Goal: Task Accomplishment & Management: Manage account settings

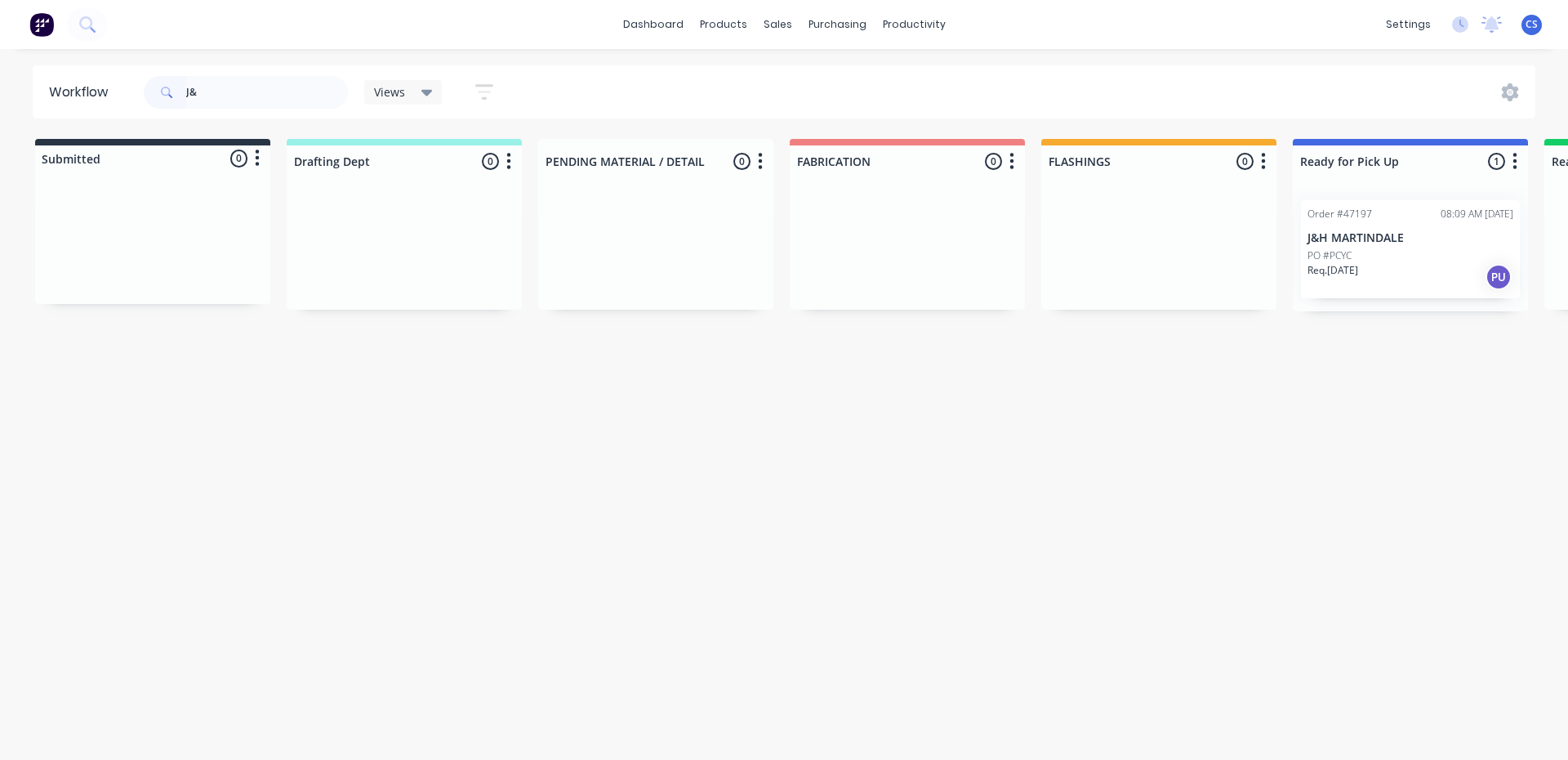
click at [1351, 250] on p "PO #PCYC" at bounding box center [1330, 256] width 44 height 15
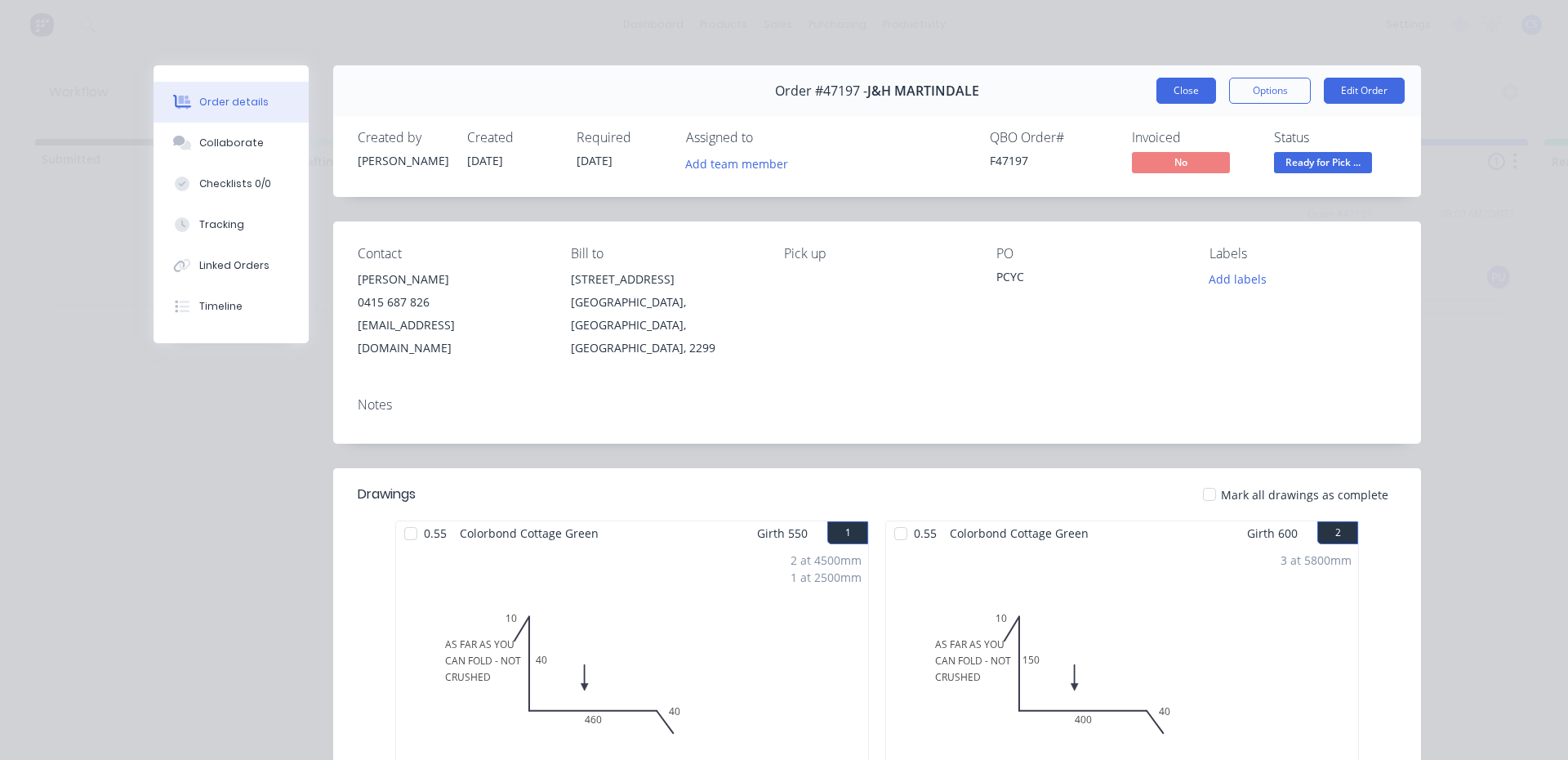
click at [1168, 97] on button "Close" at bounding box center [1186, 91] width 60 height 27
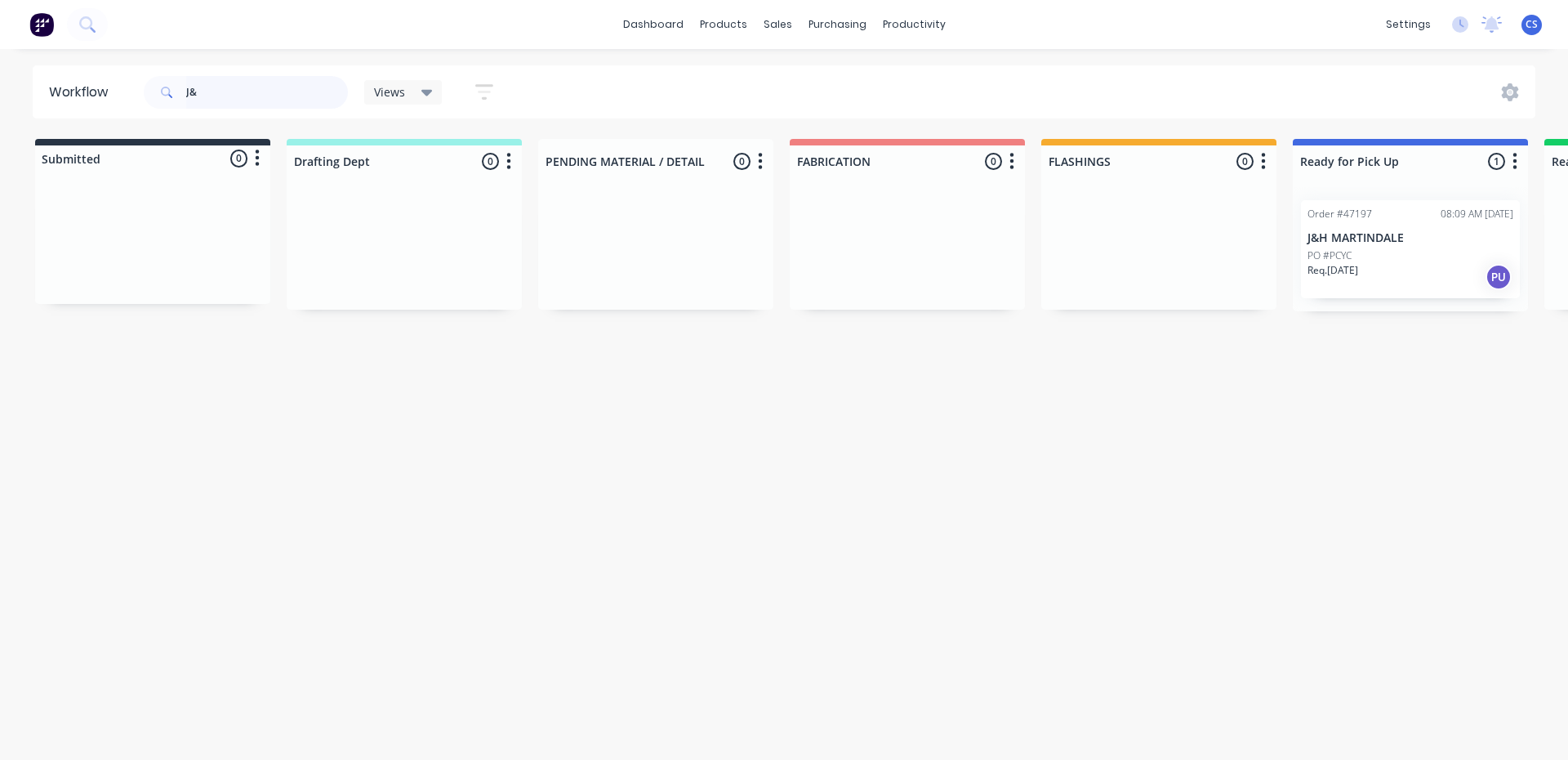
drag, startPoint x: 226, startPoint y: 85, endPoint x: 0, endPoint y: 57, distance: 227.7
click at [0, 57] on div "dashboard products sales purchasing productivity dashboard products Product Cat…" at bounding box center [784, 330] width 1568 height 662
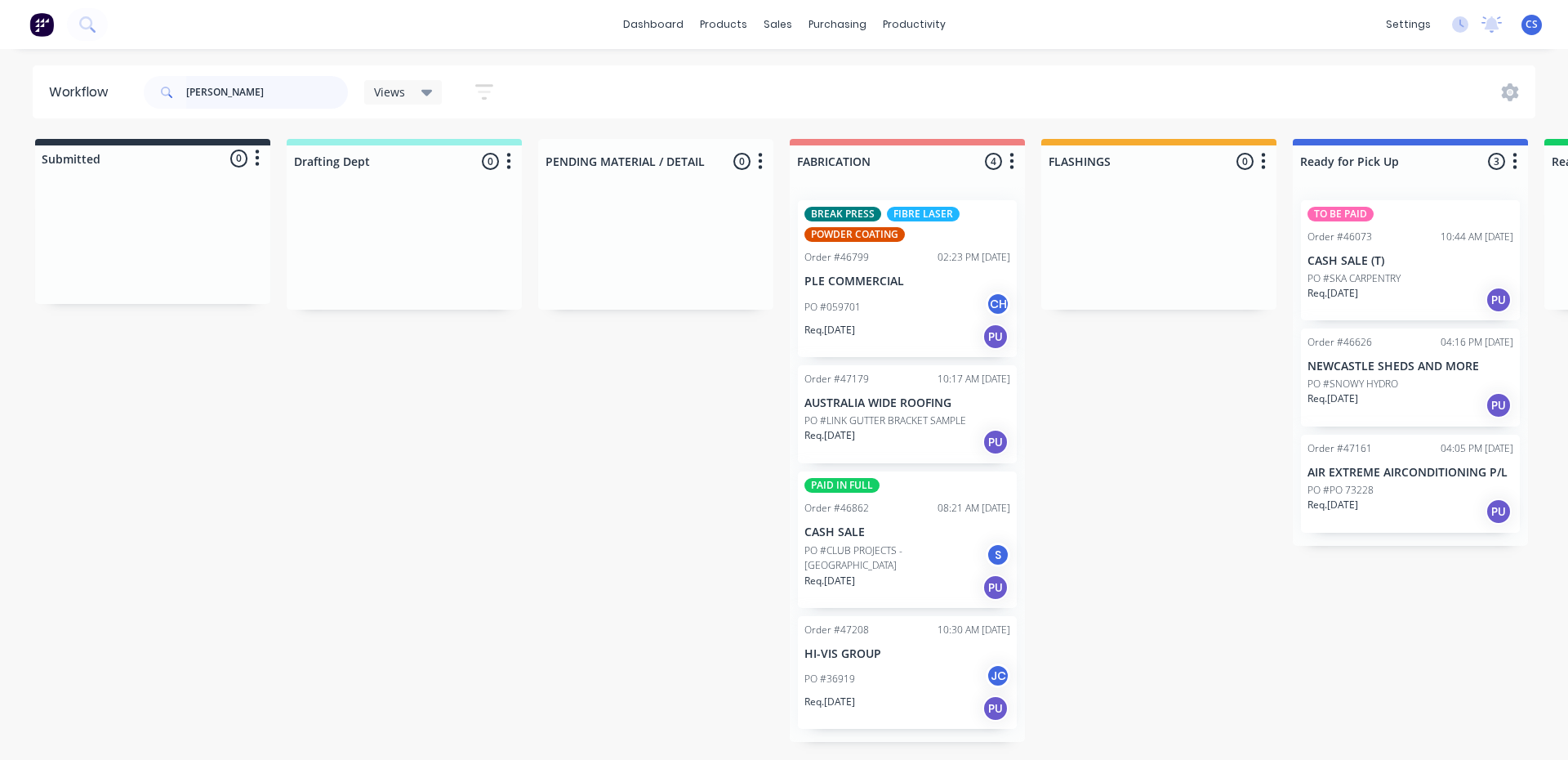
type input "[PERSON_NAME]"
click at [1334, 503] on p "Req. [DATE]" at bounding box center [1333, 505] width 51 height 15
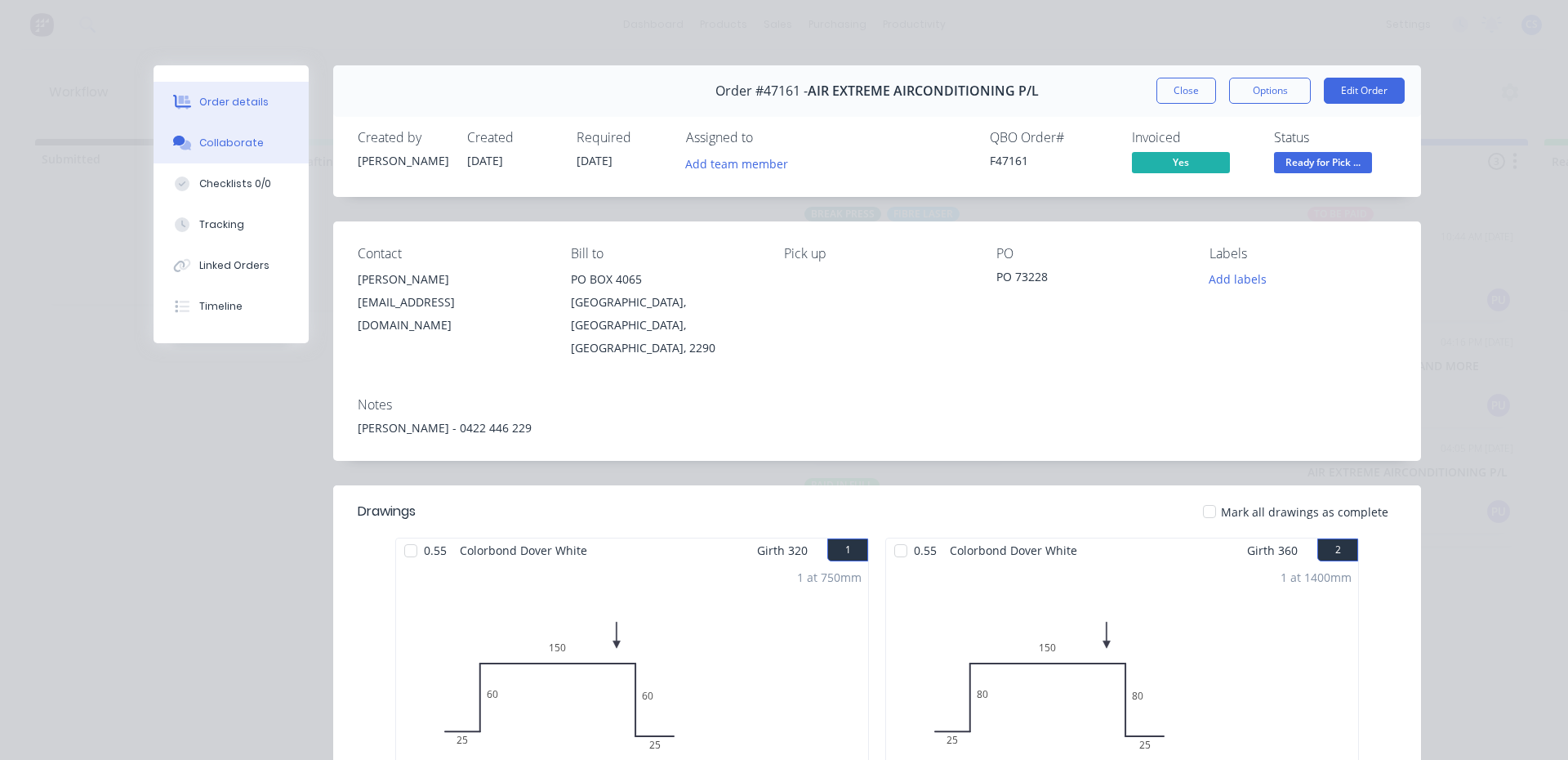
click at [238, 149] on button "Collaborate" at bounding box center [231, 142] width 155 height 41
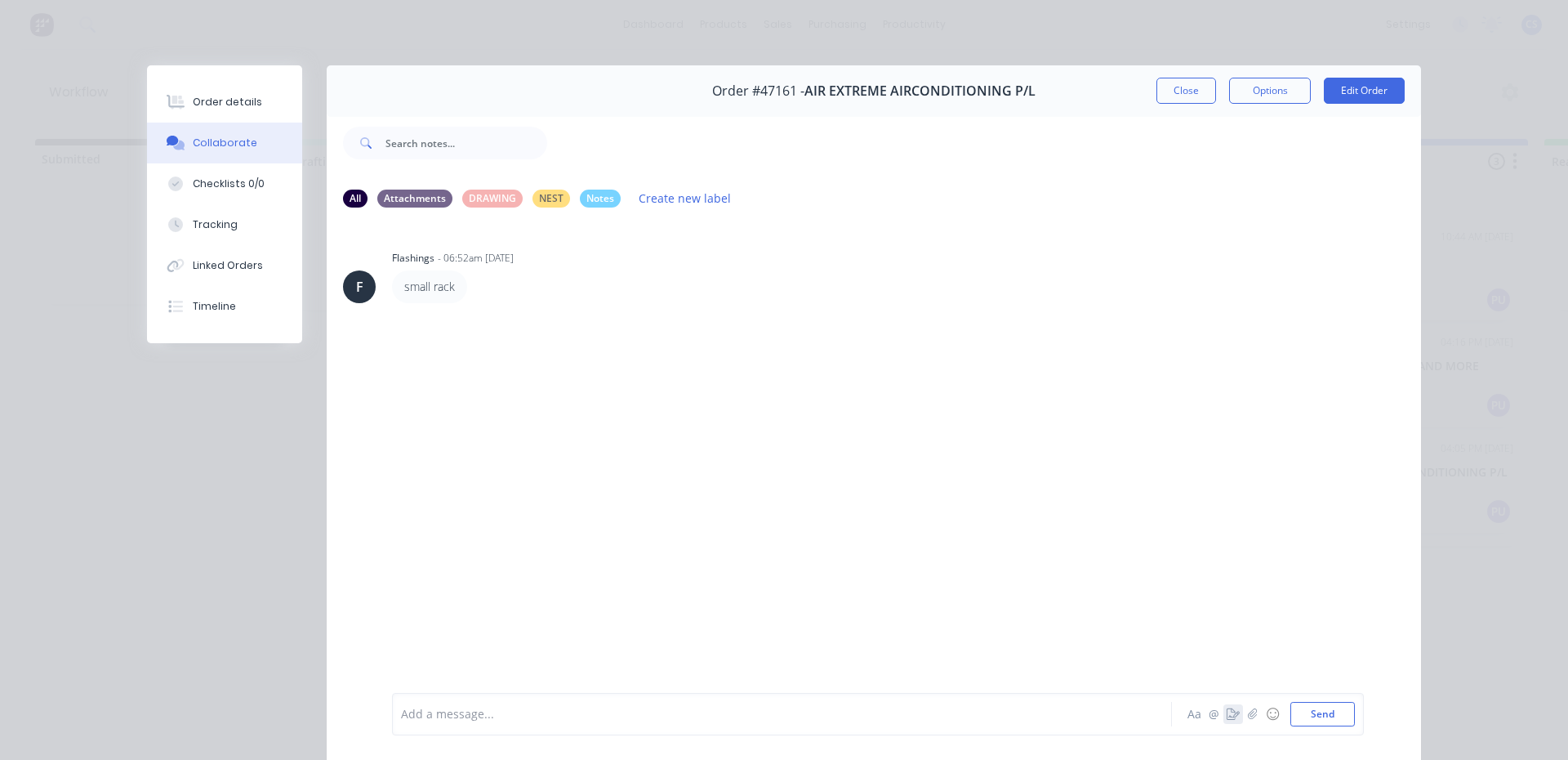
click at [1230, 715] on icon "button" at bounding box center [1233, 714] width 13 height 11
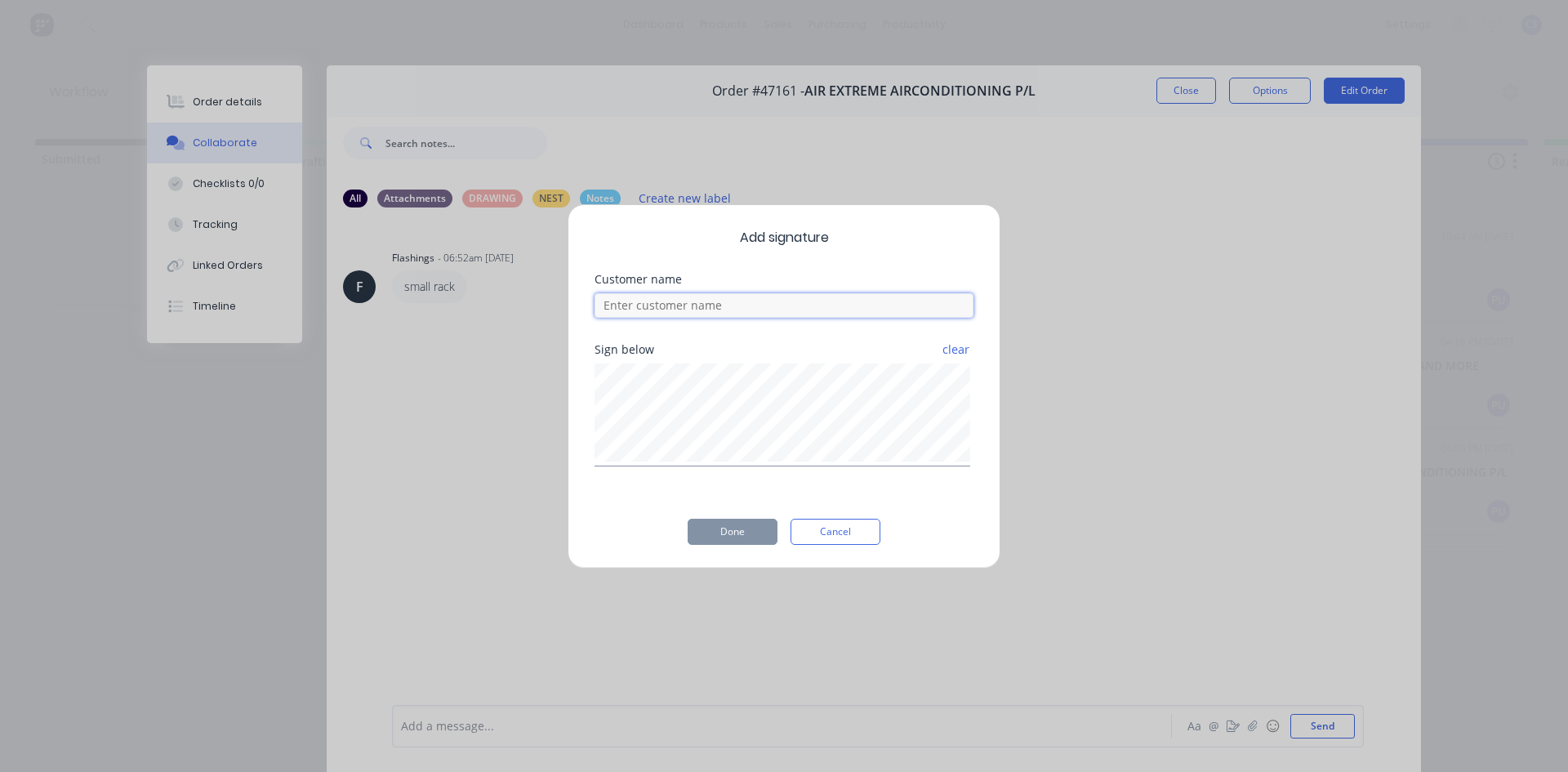
click at [740, 304] on input at bounding box center [784, 306] width 379 height 25
type input "[PERSON_NAME]"
click at [718, 532] on button "Done" at bounding box center [732, 532] width 90 height 26
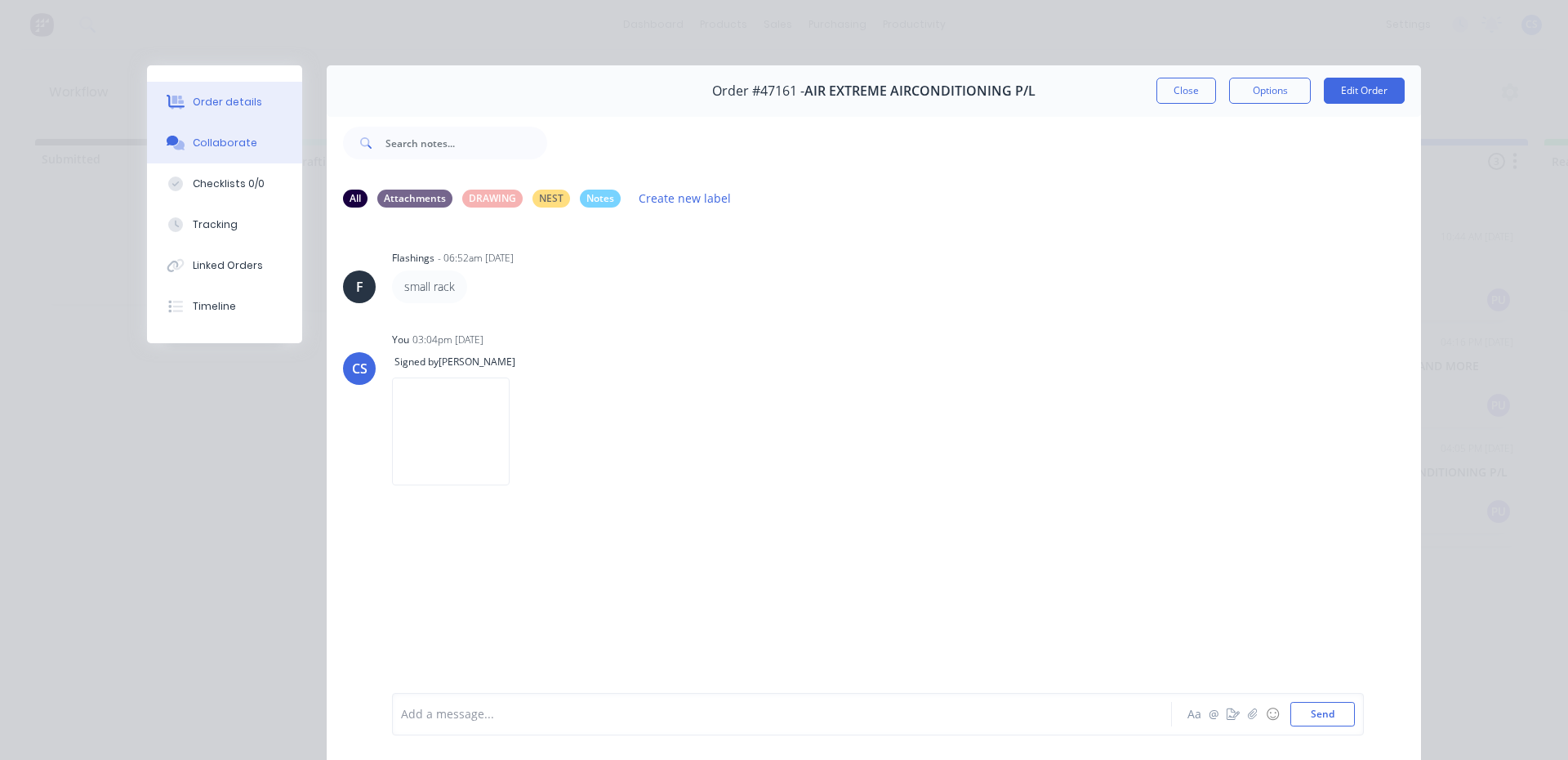
click at [226, 111] on button "Order details" at bounding box center [224, 101] width 155 height 41
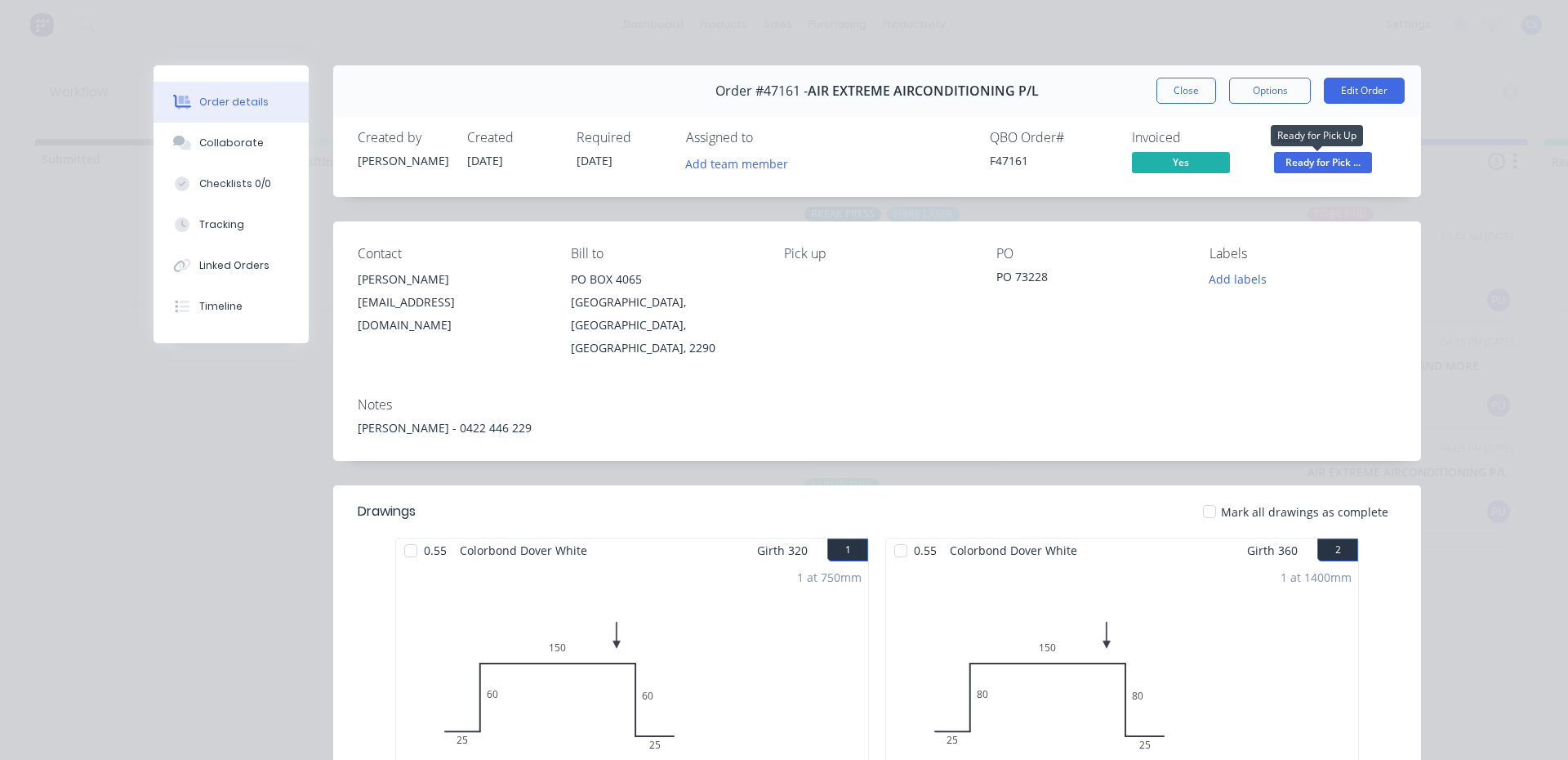
click at [1357, 169] on span "Ready for Pick ..." at bounding box center [1323, 163] width 98 height 21
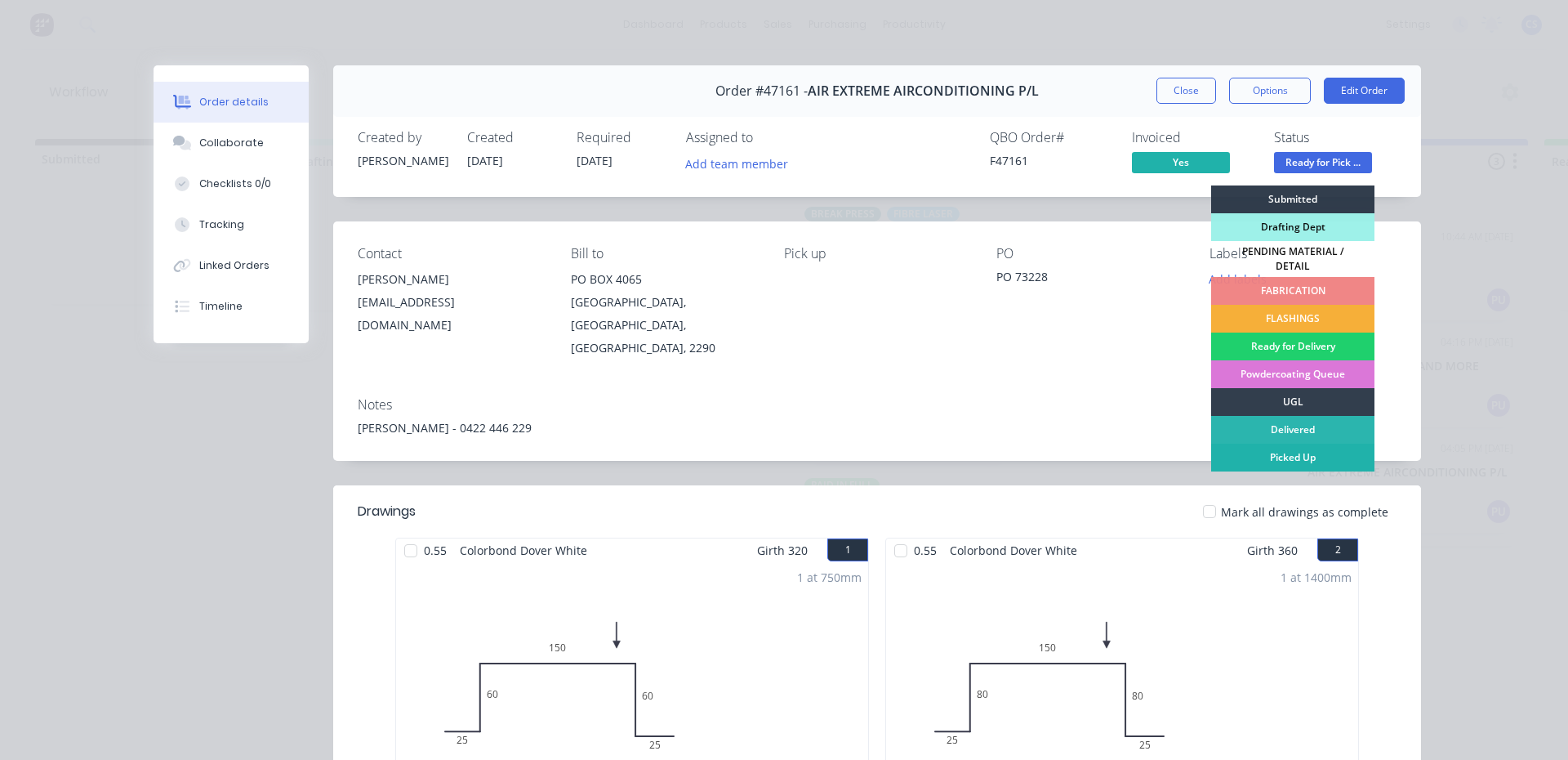
click at [1323, 444] on div "Picked Up" at bounding box center [1293, 457] width 164 height 27
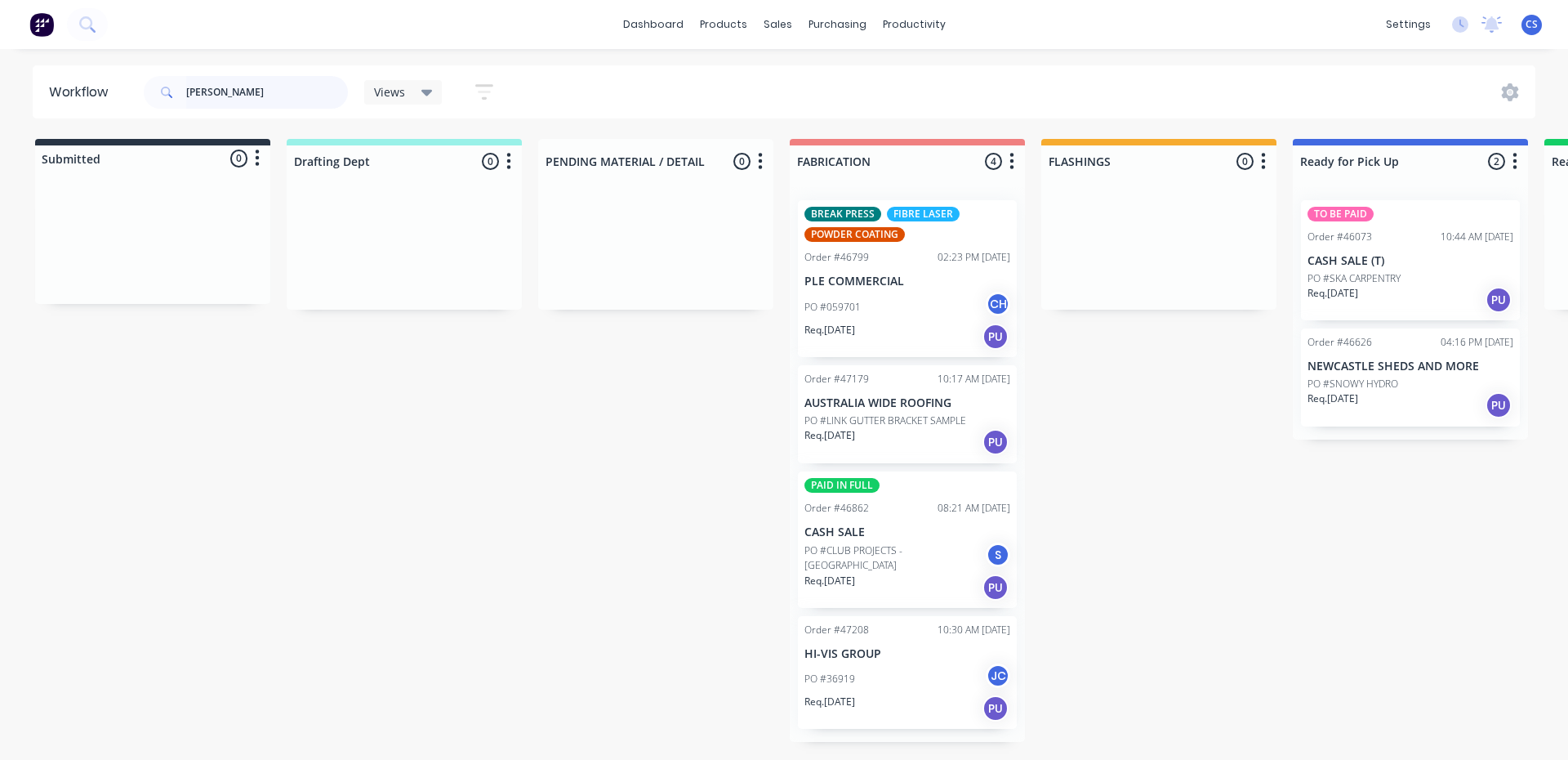
drag, startPoint x: 208, startPoint y: 91, endPoint x: 75, endPoint y: 88, distance: 133.0
click at [75, 88] on header "Workflow [PERSON_NAME] Views Save new view None (Default) edit Nilesh edit Prod…" at bounding box center [784, 92] width 1504 height 53
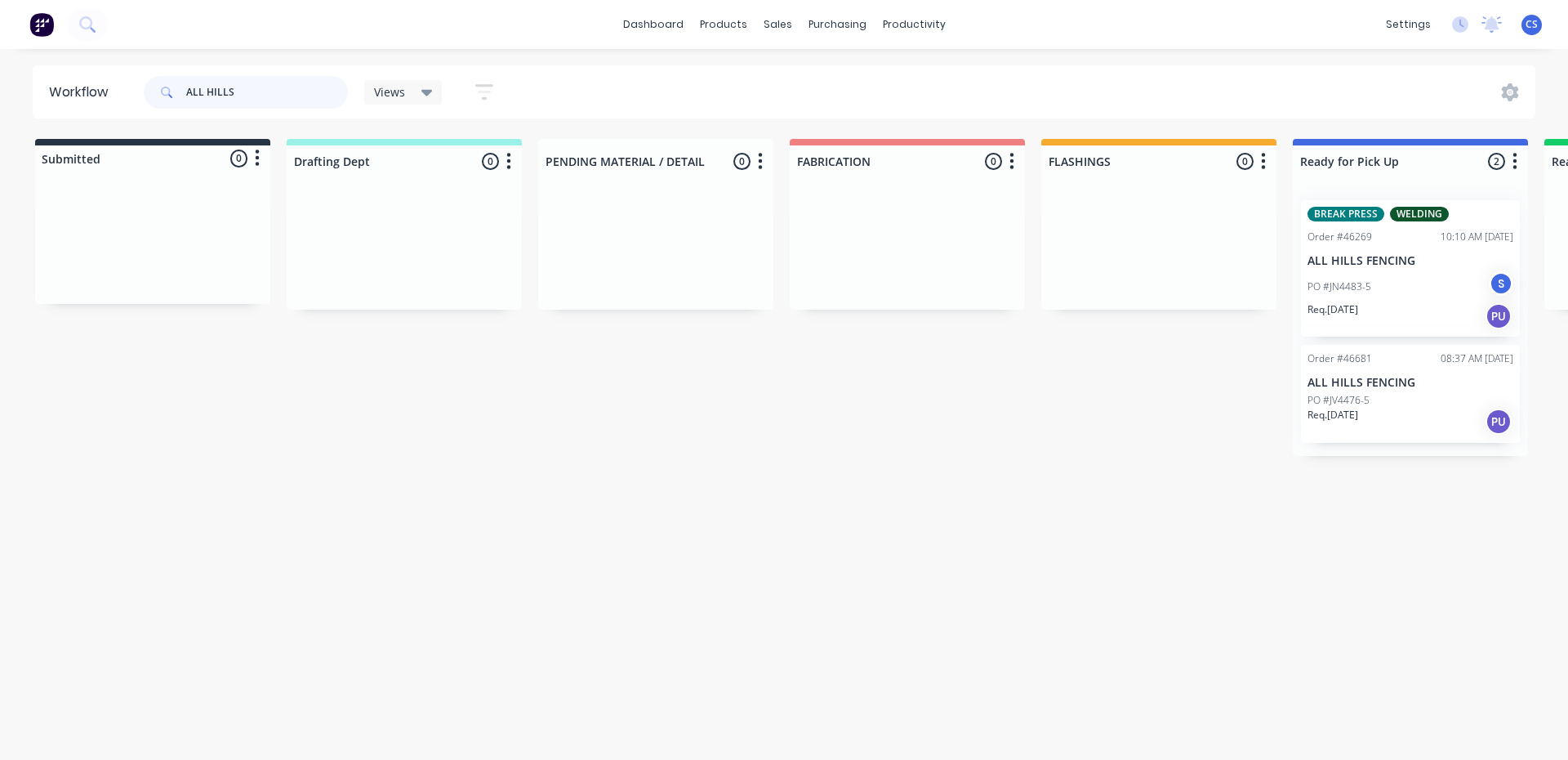
type input "ALL HILLS"
click at [1348, 409] on p "Req. [DATE]" at bounding box center [1333, 415] width 51 height 15
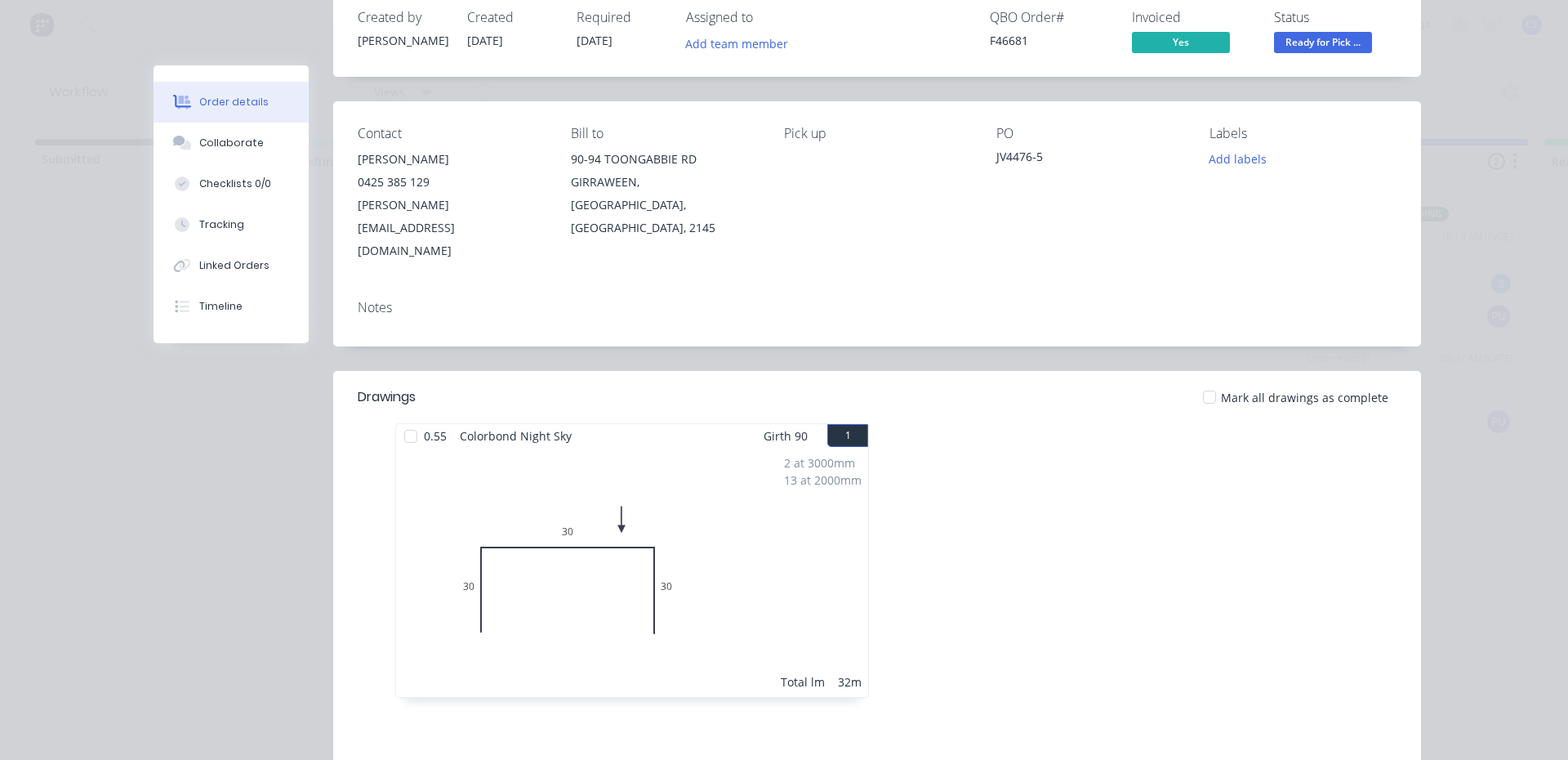
scroll to position [164, 0]
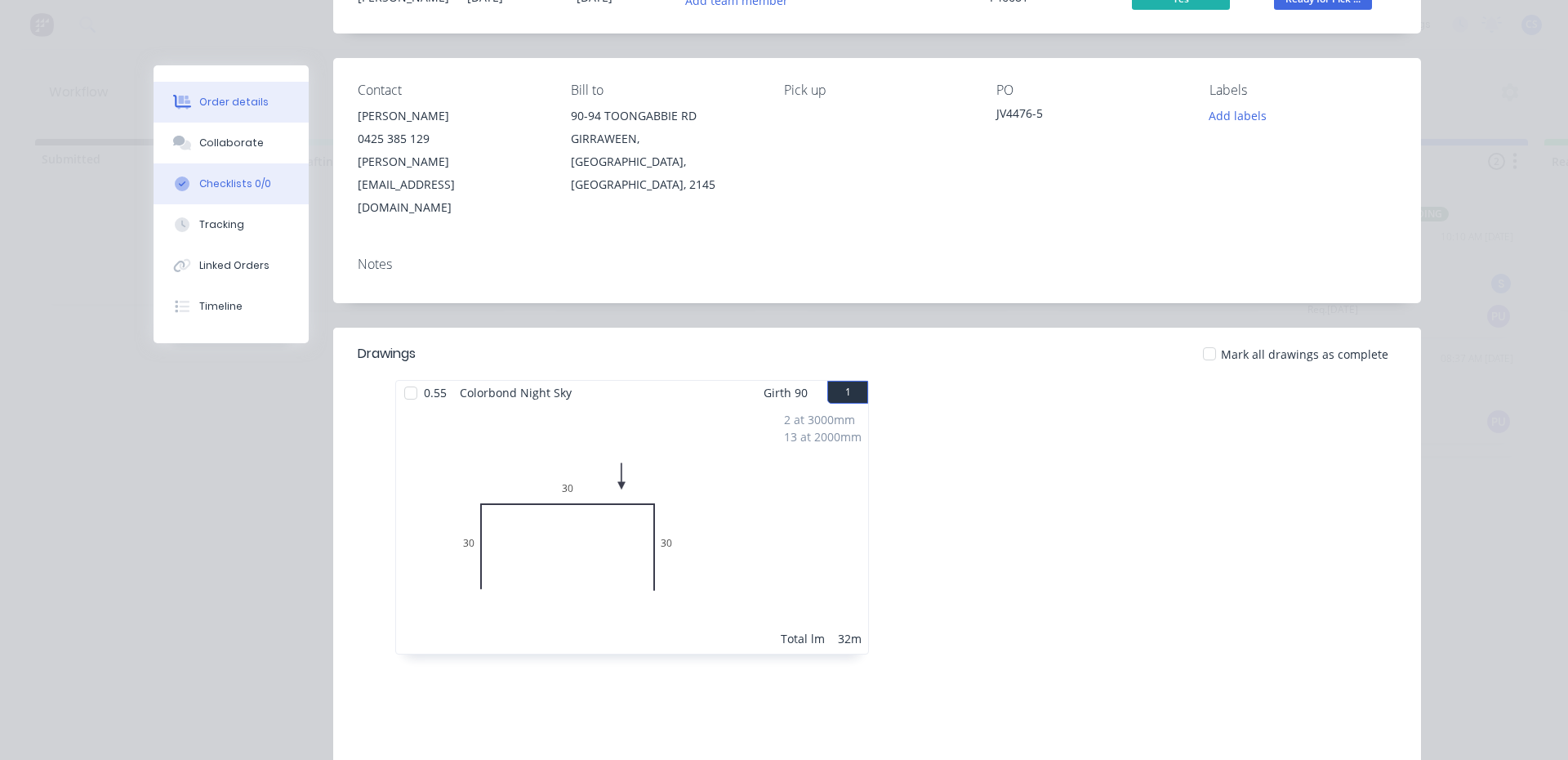
drag, startPoint x: 203, startPoint y: 135, endPoint x: 279, endPoint y: 182, distance: 89.4
click at [203, 135] on div "Collaborate" at bounding box center [232, 143] width 64 height 15
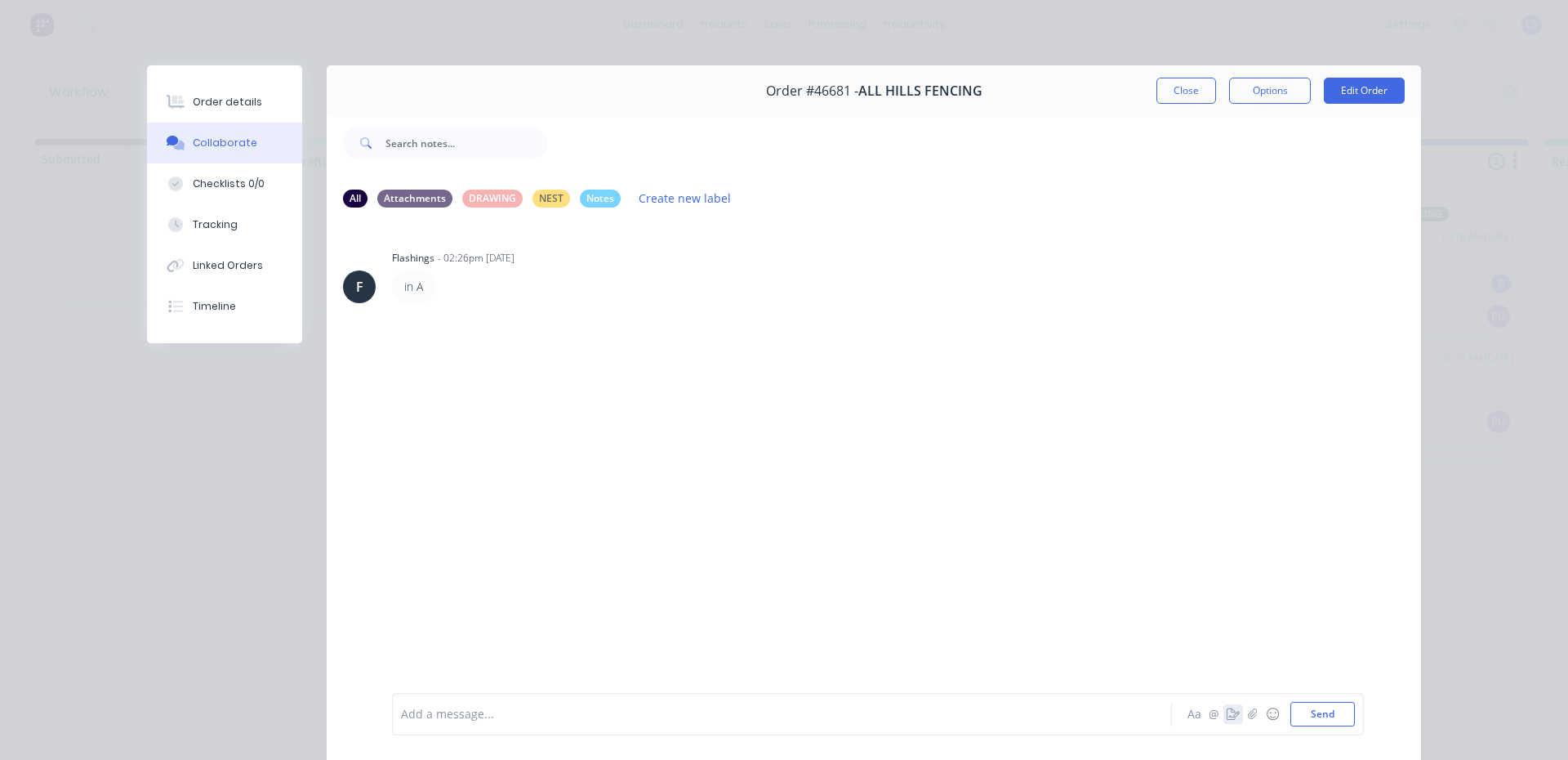
click at [1226, 716] on icon "button" at bounding box center [1233, 714] width 13 height 11
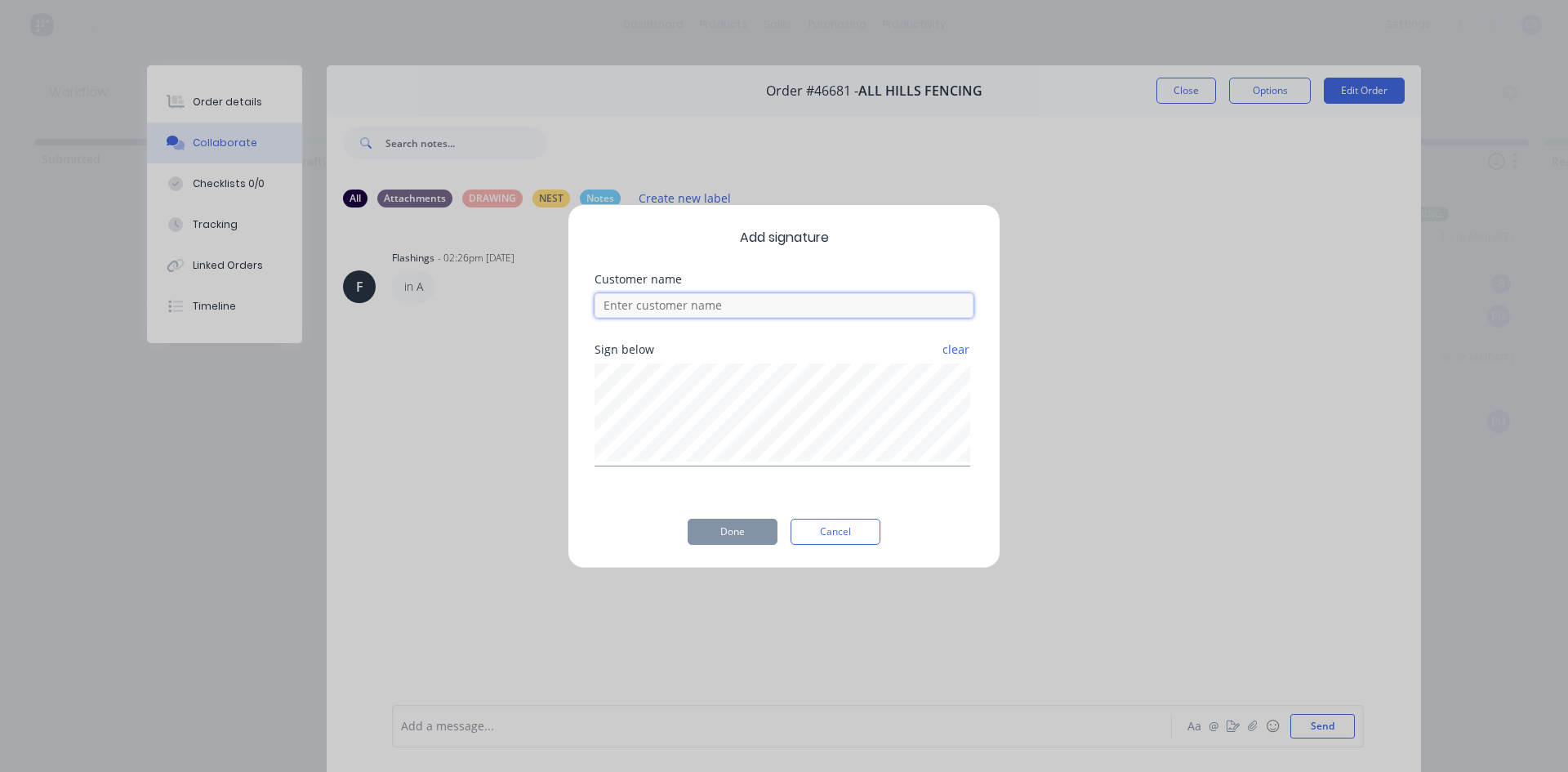
click at [687, 307] on input at bounding box center [784, 306] width 379 height 25
type input "[PERSON_NAME]"
click at [723, 516] on div "Add signature Customer name [PERSON_NAME] below clear Done Cancel" at bounding box center [784, 386] width 432 height 364
click at [728, 539] on button "Done" at bounding box center [732, 532] width 90 height 26
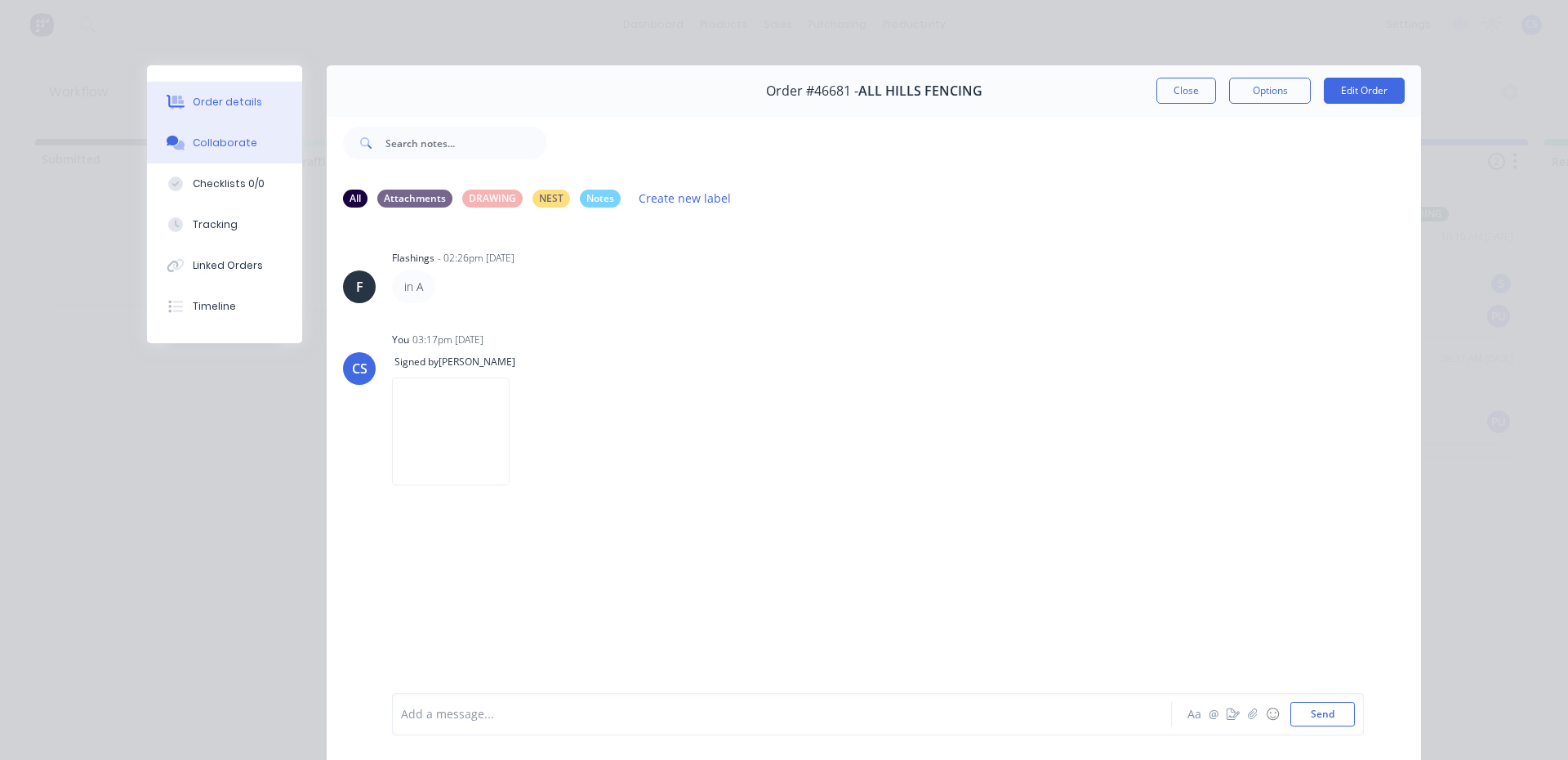
drag, startPoint x: 194, startPoint y: 111, endPoint x: 214, endPoint y: 111, distance: 20.0
click at [197, 111] on button "Order details" at bounding box center [224, 101] width 155 height 41
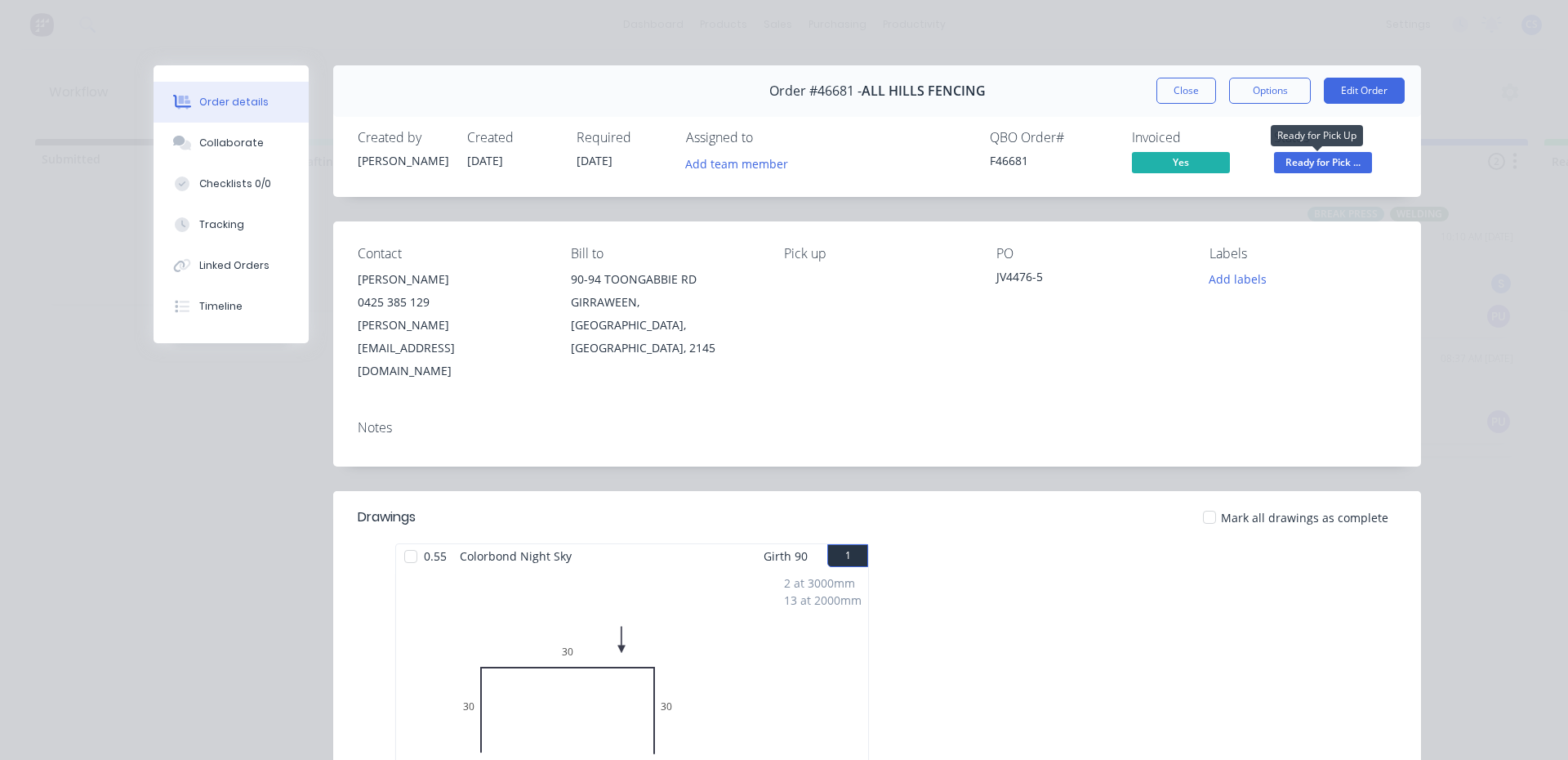
click at [1346, 163] on span "Ready for Pick ..." at bounding box center [1323, 163] width 98 height 21
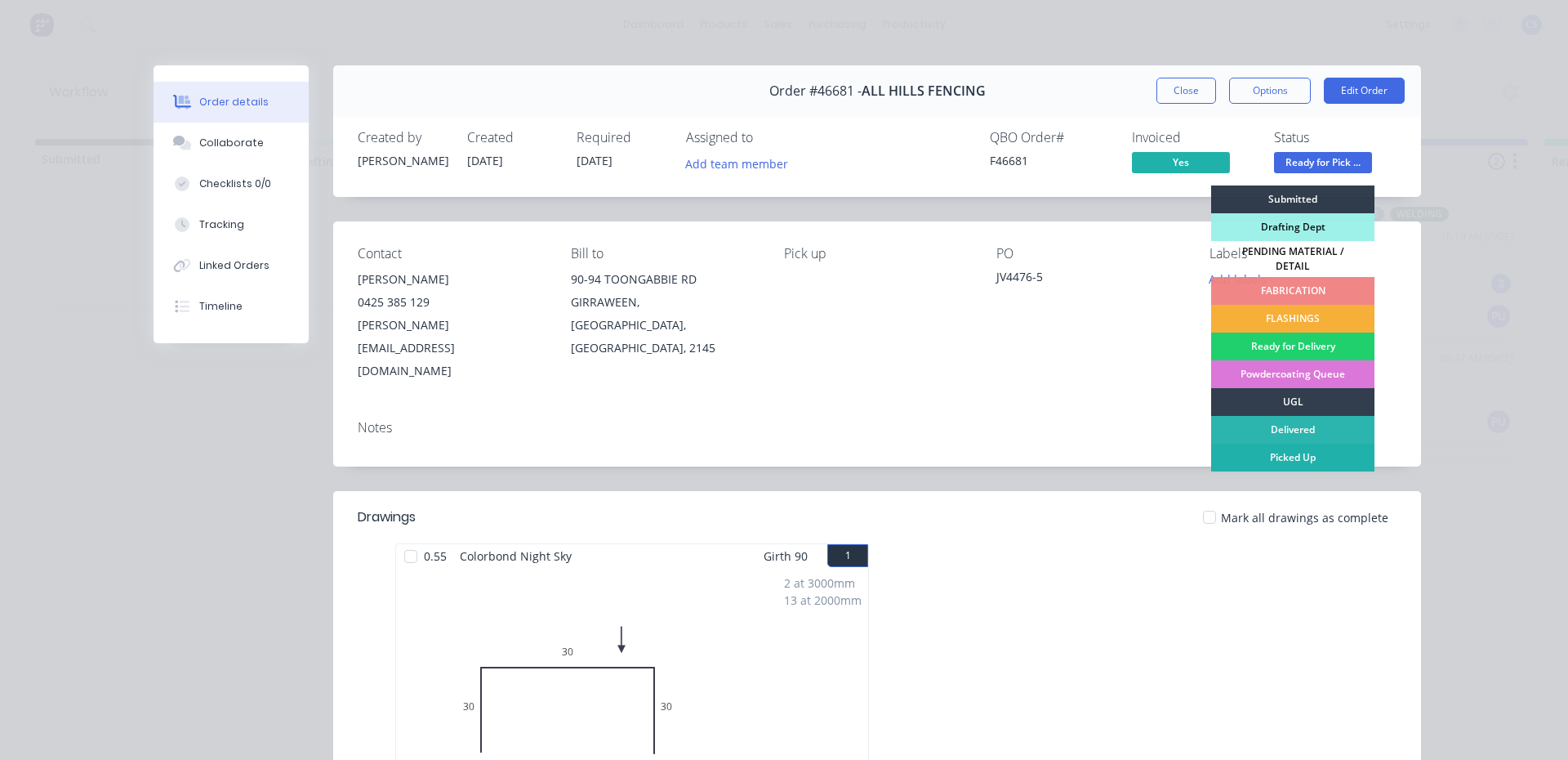
click at [1301, 451] on div "Picked Up" at bounding box center [1293, 457] width 164 height 27
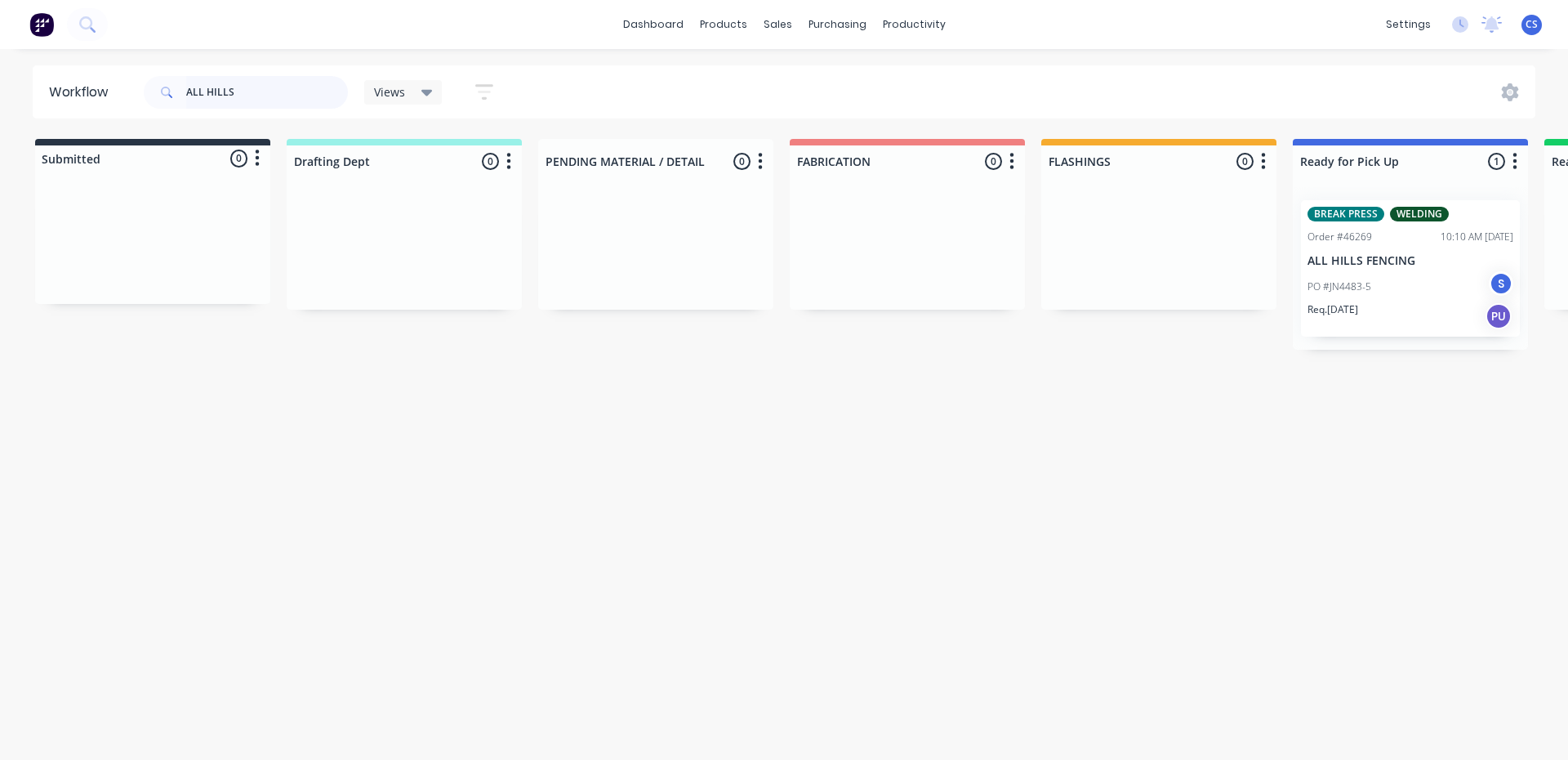
drag, startPoint x: 242, startPoint y: 91, endPoint x: 158, endPoint y: 91, distance: 84.0
click at [158, 91] on div "ALL HILLS" at bounding box center [246, 92] width 204 height 33
